Goal: Task Accomplishment & Management: Complete application form

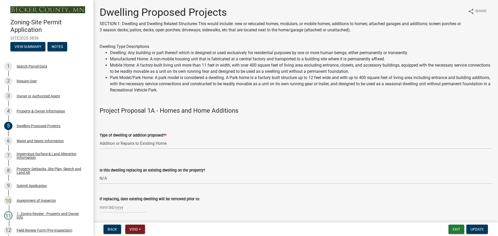
select select "b76c2e3f-c59d-4748-8205-29623accd873"
select select "2dc577ba-aef6-4196-bc52-35577603d189"
select select "59a6fdaa-56b6-4bcd-87b7-d867a7d784e6"
select select "4f5e2784-8c40-49a3-b0e9-8f1a3cbab4f4"
select select "a045e8de-0125-48b5-a52c-0705e3235ca5"
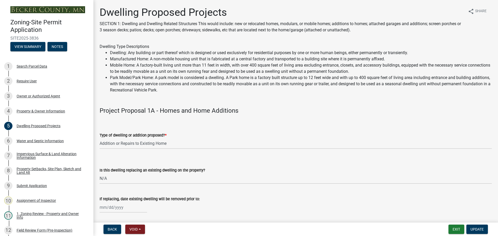
select select "01fc0f85-7de4-4400-8627-f7c2cf1c9bcf"
select select "5dd6cdd5-8b7d-4534-b791-478230f7b8b7"
select select "11c1c089-3b44-43c0-9549-3c9eeea2451f"
select select "d4691a2f-f058-48e2-b997-416102d14b5c"
select select "8786fdd2-7f96-462d-8069-e958fae6b9a0"
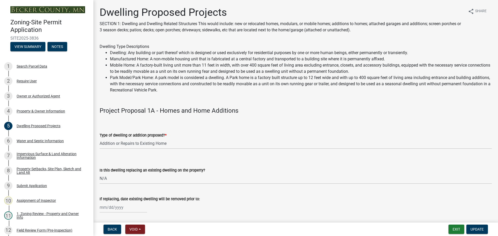
select select "256d326d-7a65-4b43-bb27-2952fbe4c534"
select select "95a588f5-1928-44cb-95cb-f3dde79564ff"
select select "0ceb8b90-6e92-4b1f-be25-acba4c819eff"
select select "8e4dc0e1-7dfa-4afc-85b9-5ad40795f204"
select select "107cbe59-677b-44f2-96fc-816b282ebb79"
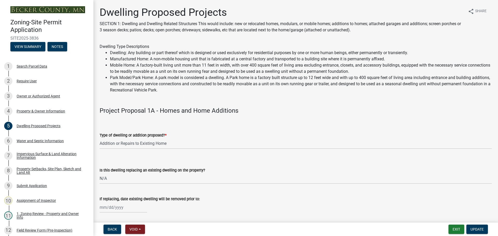
select select "ab9119d1-7da9-49c4-9fac-8c142204c89d"
select select "7f420323-49a9-4fd0-9441-05b3dc777552"
select select "ec305202-ae01-487b-b5e4-3a5aacc1e384"
